Goal: Task Accomplishment & Management: Complete application form

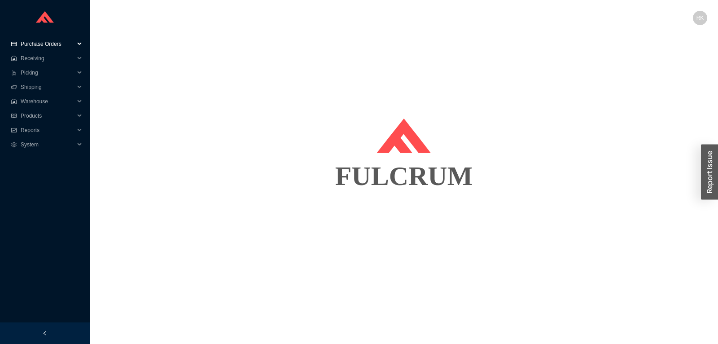
click at [52, 40] on span "Purchase Orders" at bounding box center [48, 44] width 54 height 14
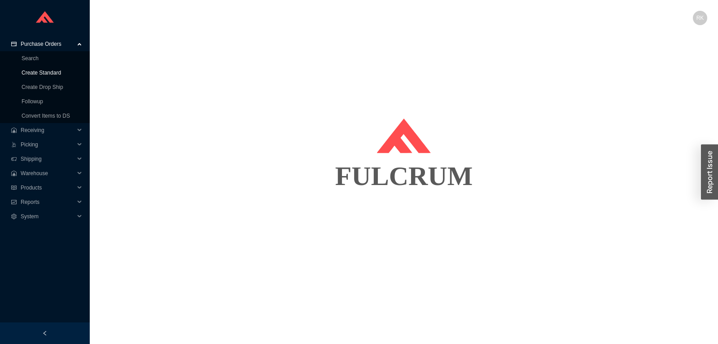
click at [48, 70] on link "Create Standard" at bounding box center [41, 73] width 39 height 6
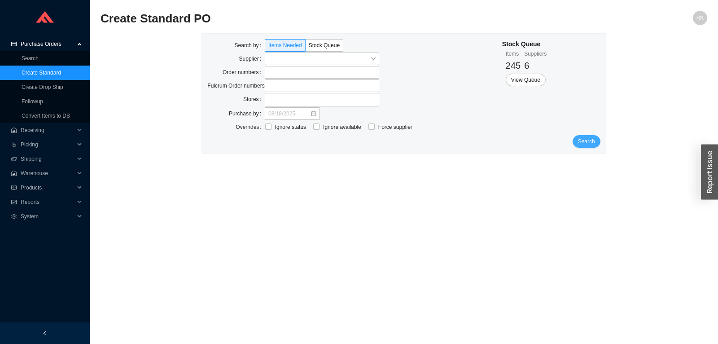
click at [580, 146] on button "Search" at bounding box center [587, 141] width 28 height 13
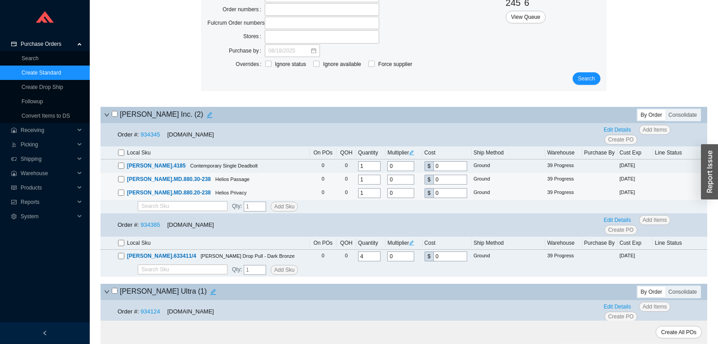
scroll to position [94, 0]
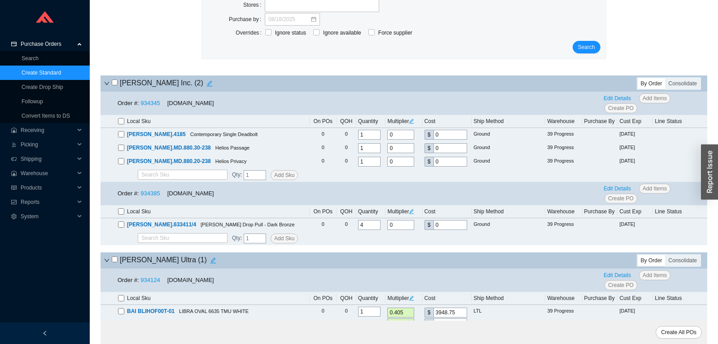
click at [112, 83] on input "checkbox" at bounding box center [115, 82] width 6 height 6
checkbox input "true"
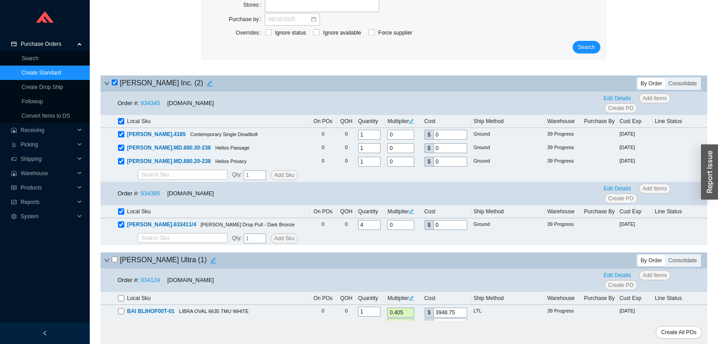
checkbox input "true"
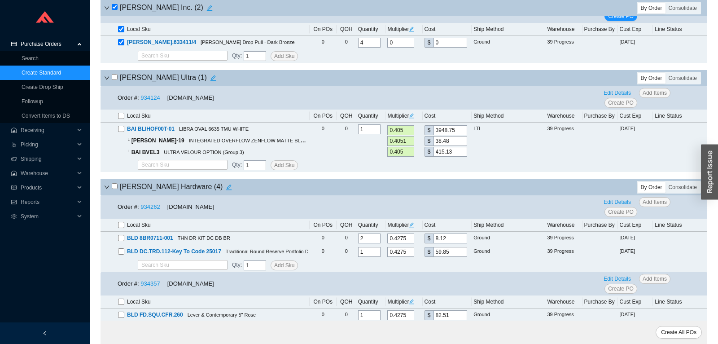
scroll to position [283, 0]
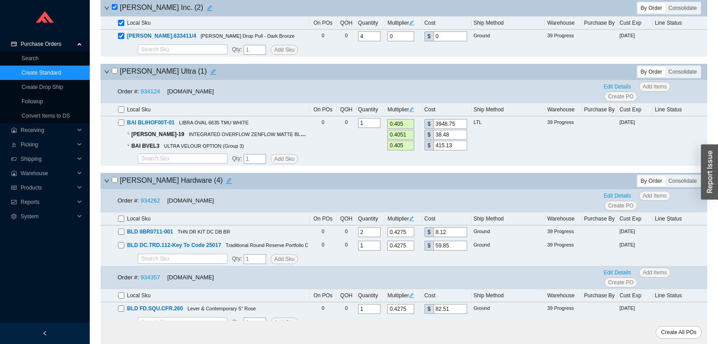
click at [114, 181] on input "checkbox" at bounding box center [115, 180] width 6 height 6
checkbox input "true"
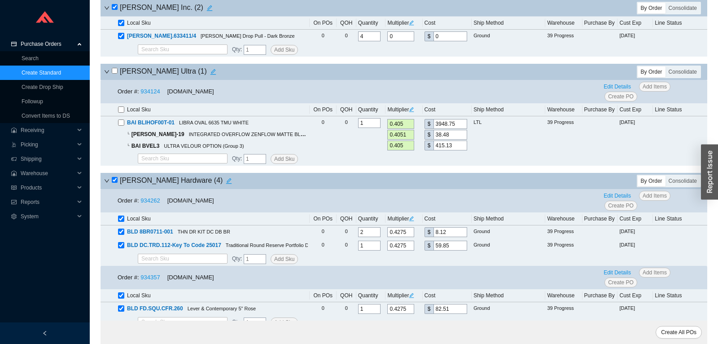
checkbox input "true"
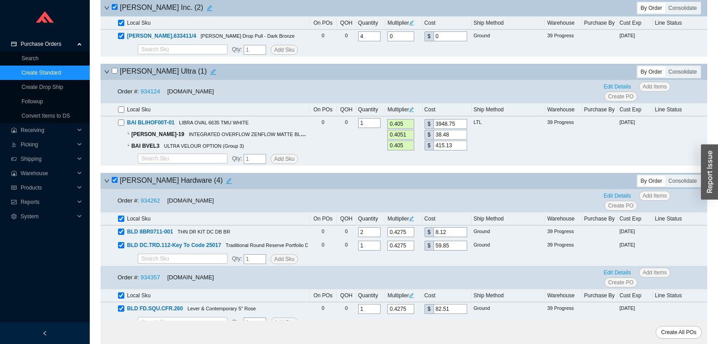
checkbox input "true"
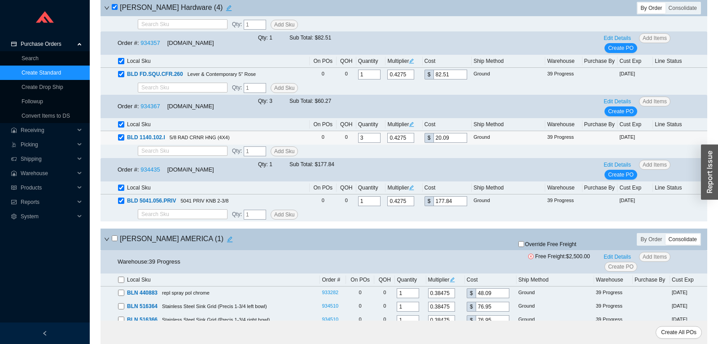
scroll to position [566, 0]
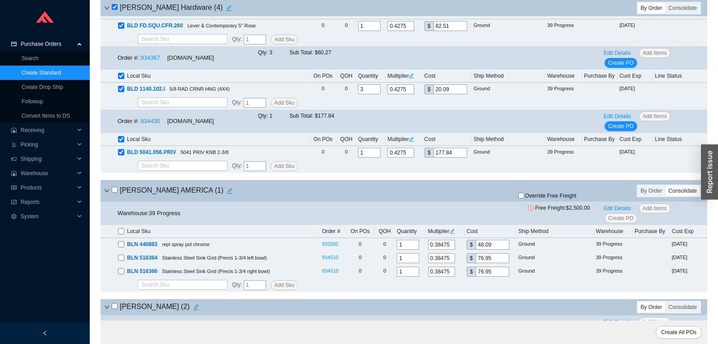
click at [114, 190] on input "checkbox" at bounding box center [115, 190] width 6 height 6
checkbox input "true"
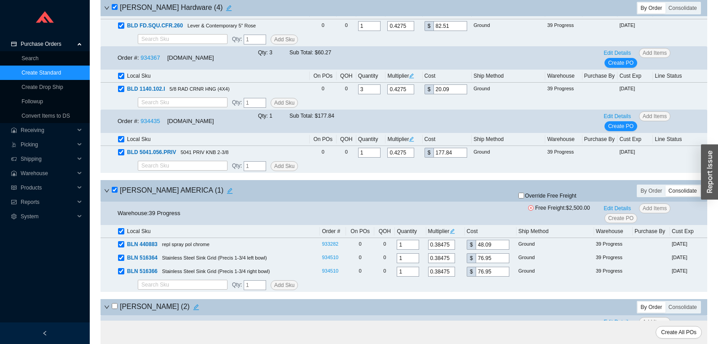
checkbox input "true"
click at [114, 190] on input "checkbox" at bounding box center [115, 190] width 6 height 6
checkbox input "false"
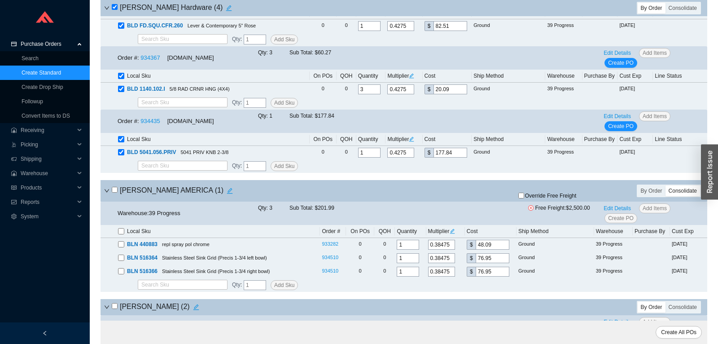
checkbox input "false"
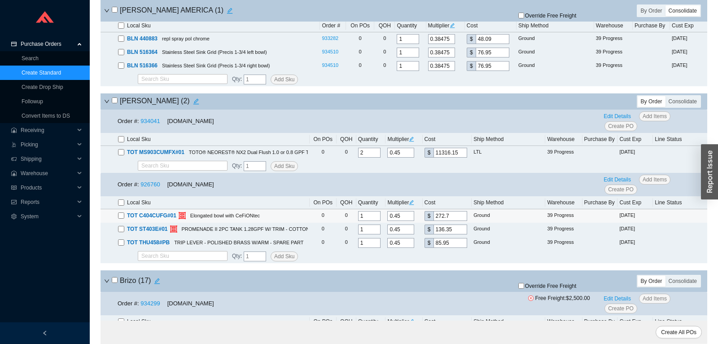
scroll to position [801, 0]
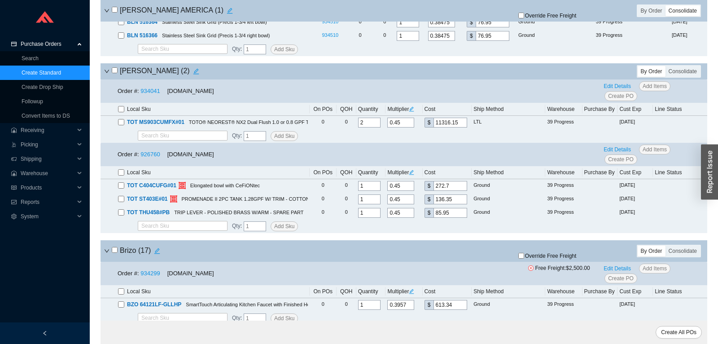
click at [120, 176] on input "checkbox" at bounding box center [121, 172] width 6 height 6
checkbox input "true"
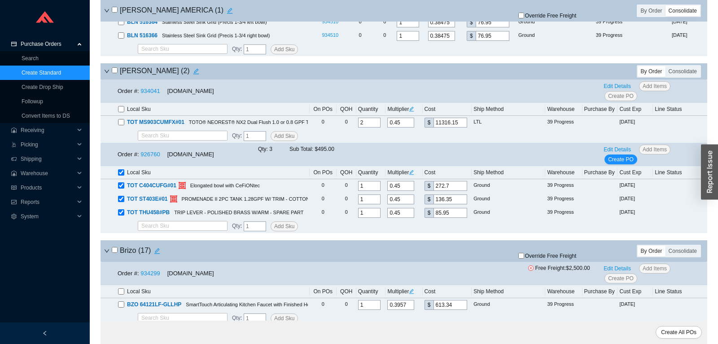
scroll to position [895, 0]
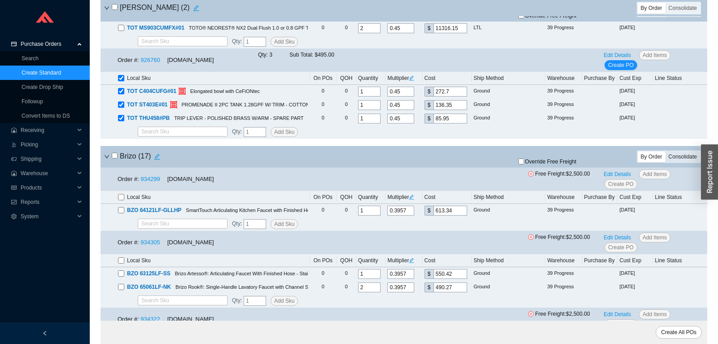
click at [690, 156] on div "Consolidate" at bounding box center [683, 156] width 35 height 11
click at [666, 151] on input "Consolidate" at bounding box center [666, 151] width 0 height 0
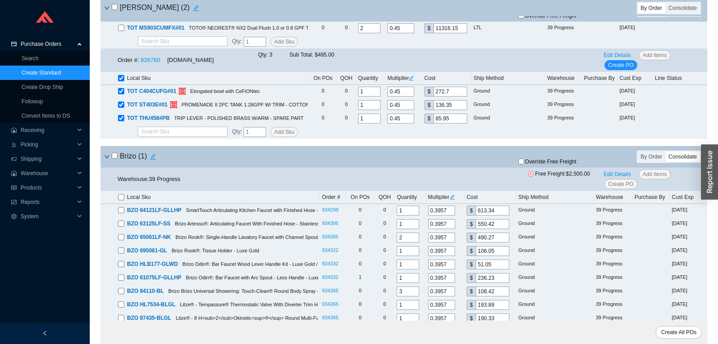
click at [117, 158] on input "checkbox" at bounding box center [115, 156] width 6 height 6
checkbox input "true"
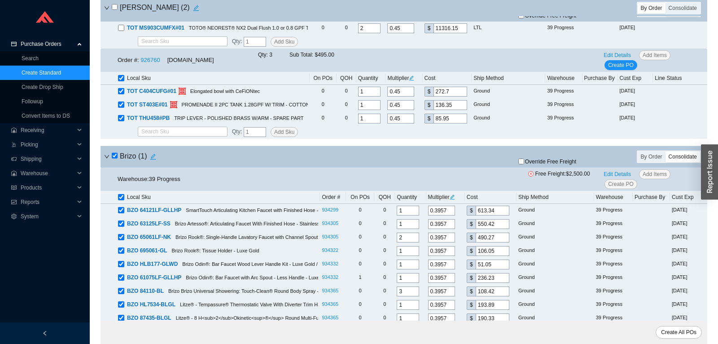
checkbox input "true"
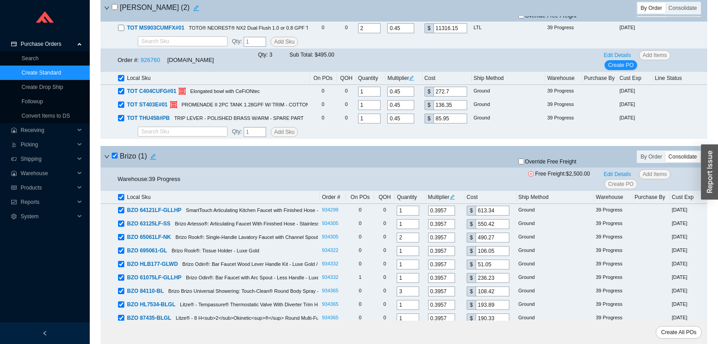
checkbox input "true"
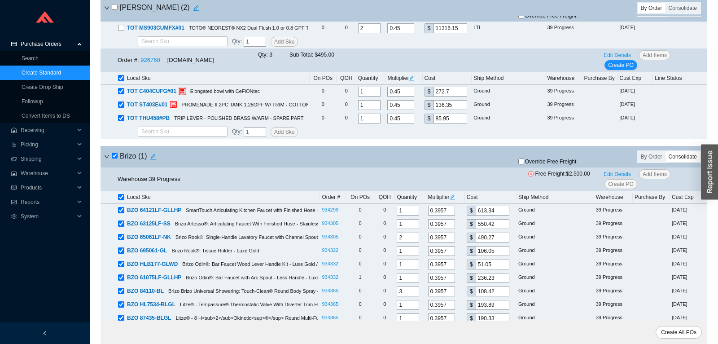
checkbox input "true"
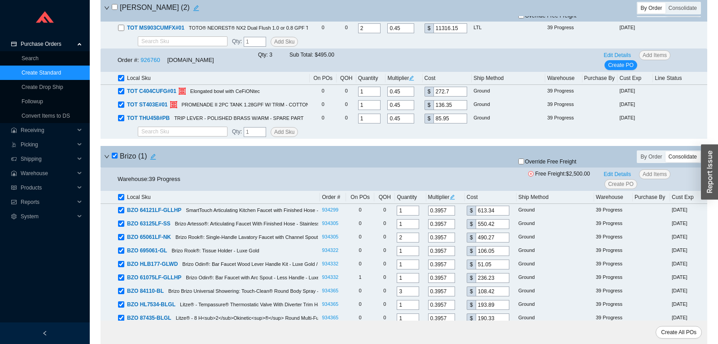
checkbox input "true"
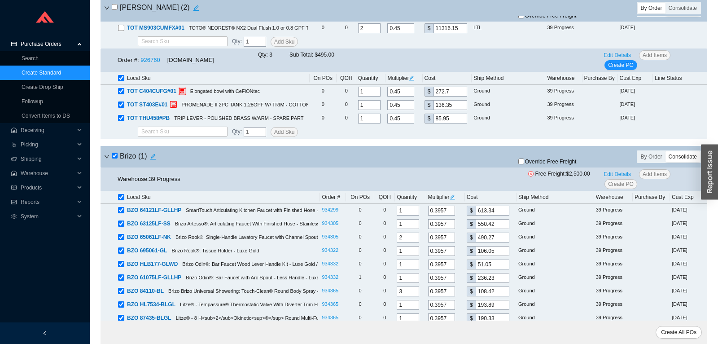
checkbox input "true"
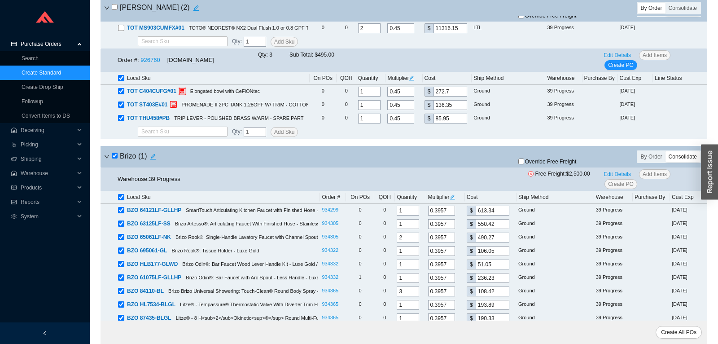
checkbox input "true"
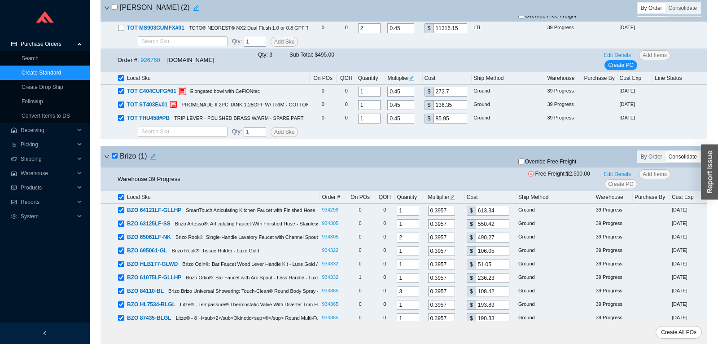
checkbox input "true"
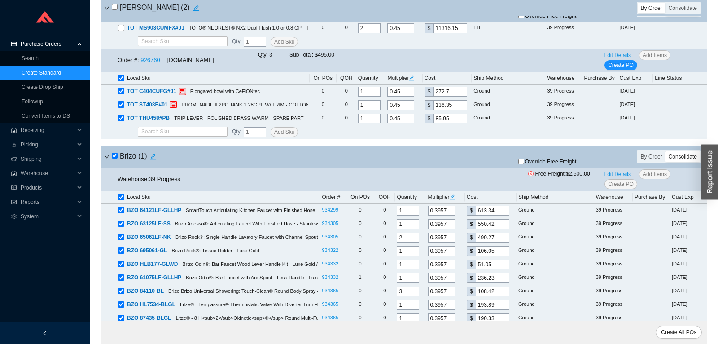
checkbox input "true"
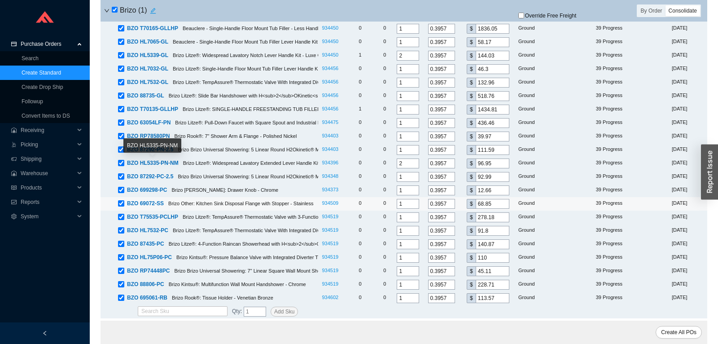
scroll to position [1508, 0]
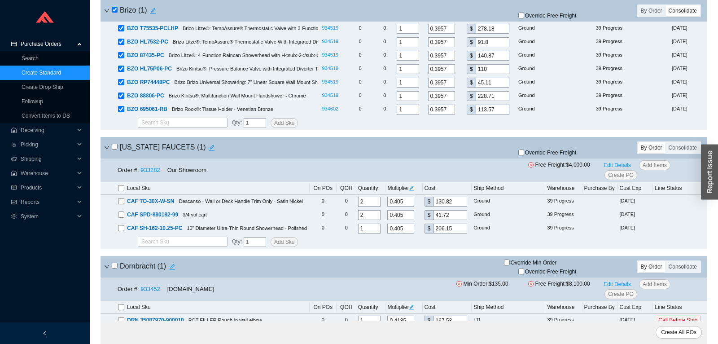
click at [114, 149] on input "checkbox" at bounding box center [115, 147] width 6 height 6
checkbox input "true"
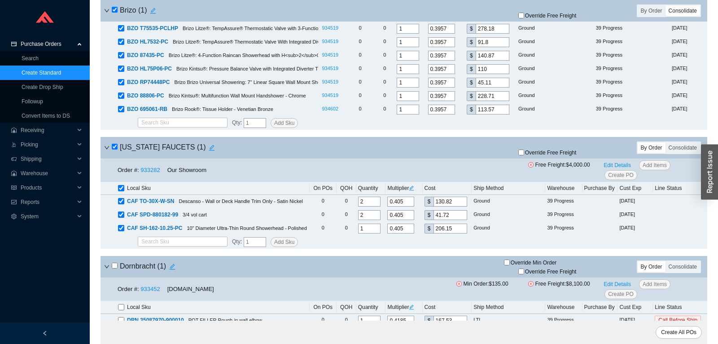
checkbox input "true"
click at [114, 149] on input "checkbox" at bounding box center [115, 147] width 6 height 6
checkbox input "false"
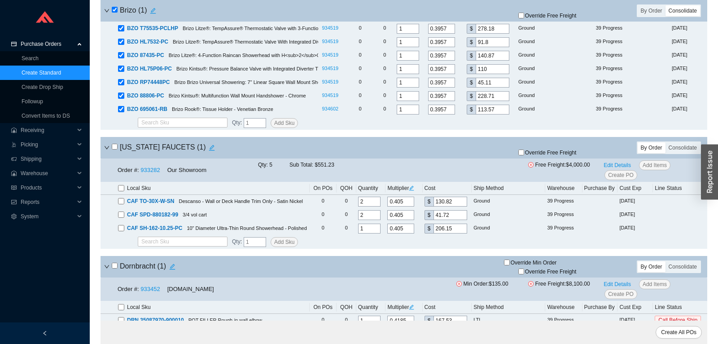
checkbox input "false"
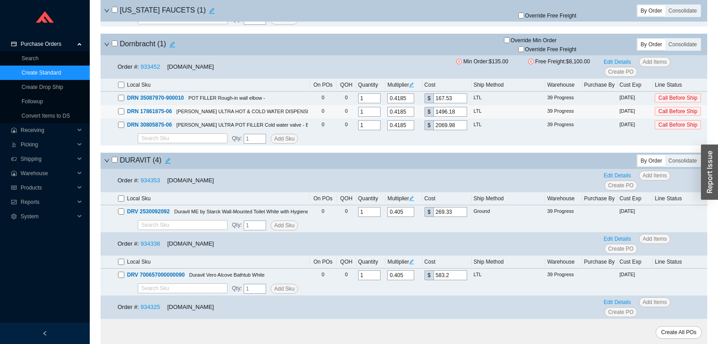
scroll to position [1791, 0]
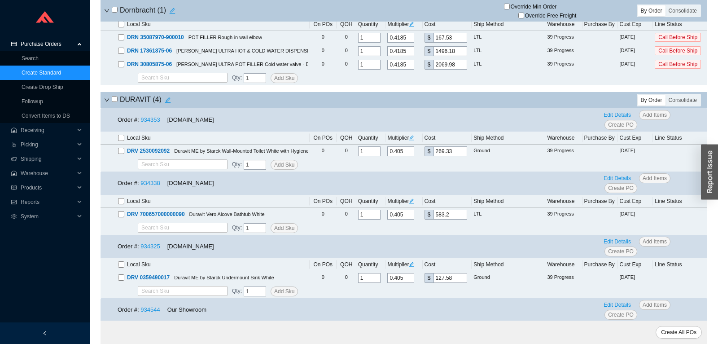
click at [113, 102] on input "checkbox" at bounding box center [115, 99] width 6 height 6
checkbox input "true"
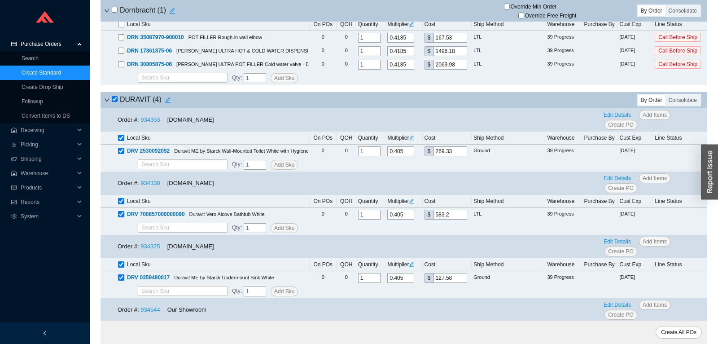
checkbox input "true"
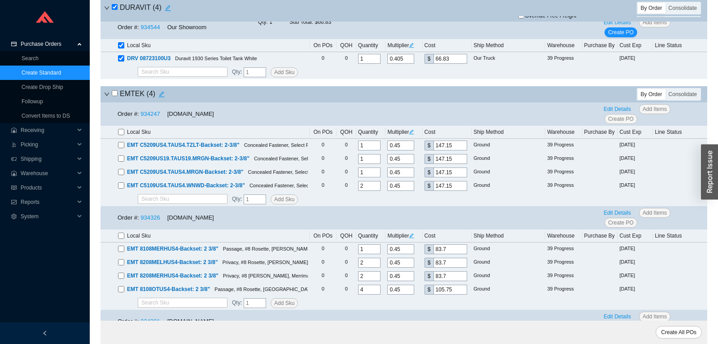
scroll to position [2074, 0]
click at [114, 95] on input "checkbox" at bounding box center [115, 93] width 6 height 6
checkbox input "true"
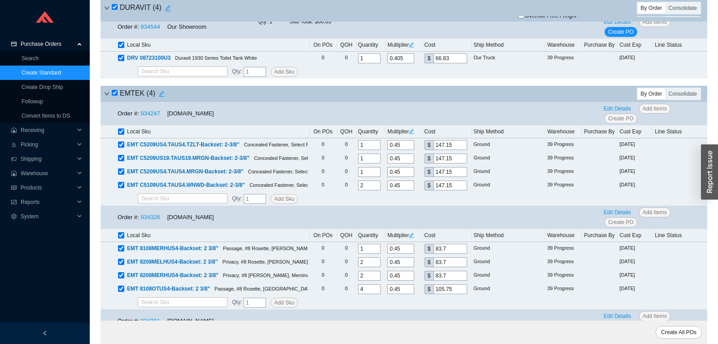
checkbox input "true"
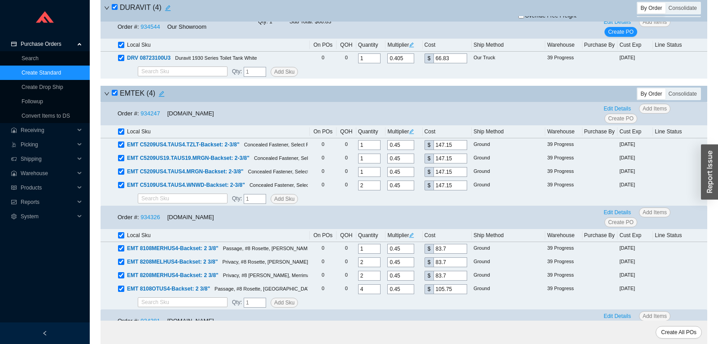
checkbox input "true"
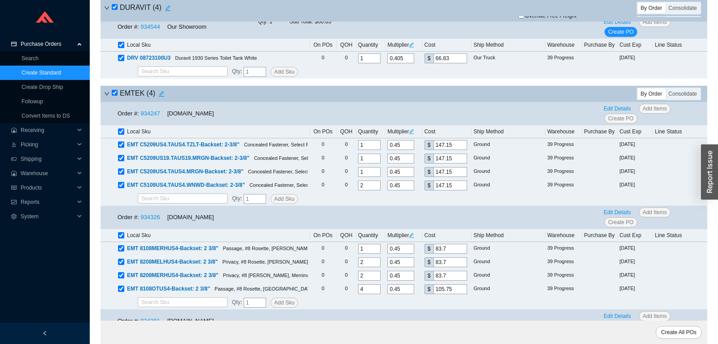
checkbox input "true"
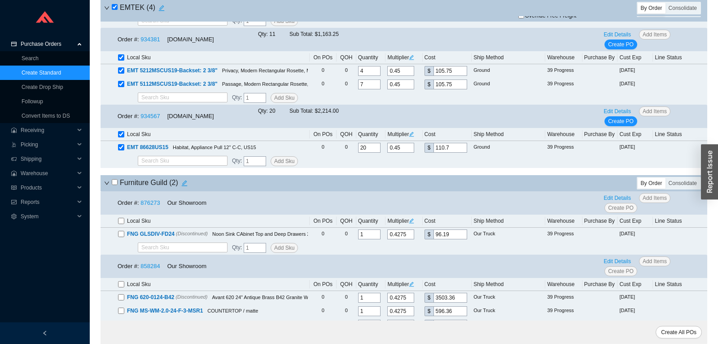
scroll to position [2356, 0]
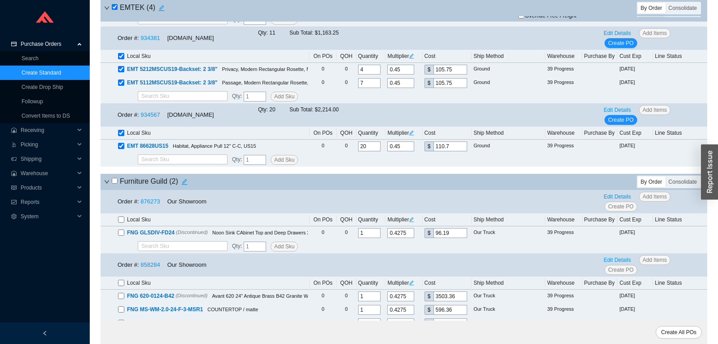
click at [122, 136] on input "checkbox" at bounding box center [121, 133] width 6 height 6
checkbox input "false"
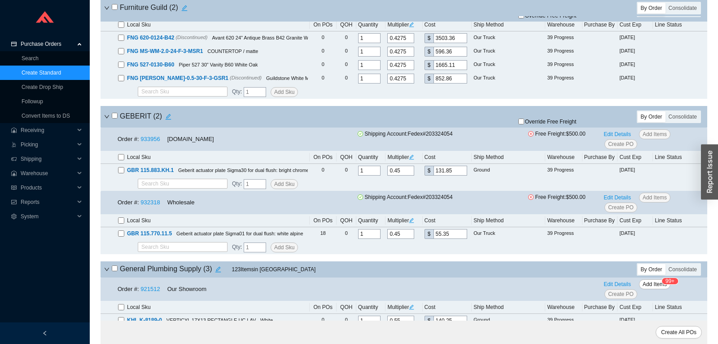
scroll to position [2639, 0]
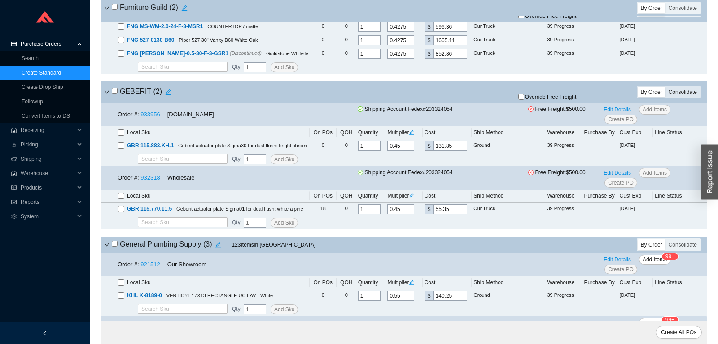
click at [686, 96] on div "Consolidate" at bounding box center [683, 92] width 35 height 11
click at [666, 87] on input "Consolidate" at bounding box center [666, 87] width 0 height 0
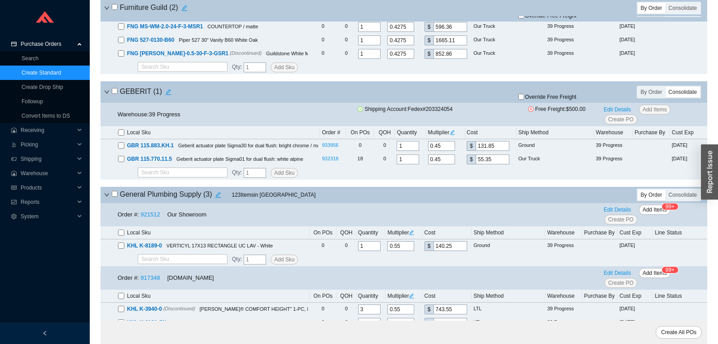
click at [111, 95] on div "GEBERIT ( 1 )" at bounding box center [304, 92] width 400 height 13
click at [117, 94] on input "checkbox" at bounding box center [115, 91] width 6 height 6
checkbox input "true"
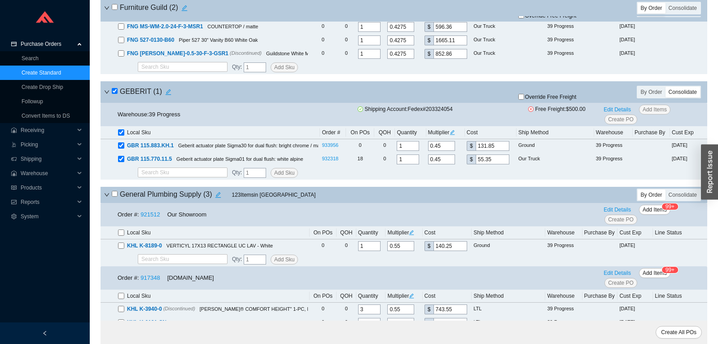
checkbox input "true"
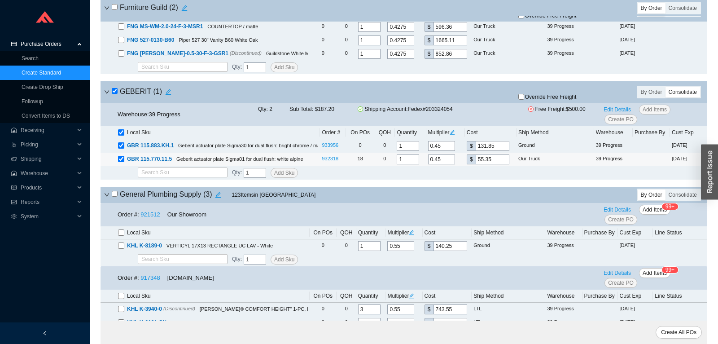
drag, startPoint x: 410, startPoint y: 162, endPoint x: 381, endPoint y: 164, distance: 29.3
click at [397, 164] on input "1" at bounding box center [408, 159] width 22 height 10
drag, startPoint x: 416, startPoint y: 163, endPoint x: 365, endPoint y: 163, distance: 51.2
click at [397, 163] on input "10" at bounding box center [408, 159] width 22 height 10
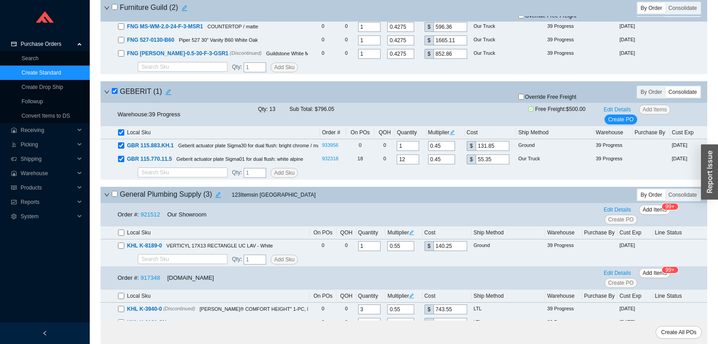
type input "12"
click at [455, 135] on icon "edit" at bounding box center [452, 132] width 5 height 5
drag, startPoint x: 465, startPoint y: 101, endPoint x: 484, endPoint y: 100, distance: 18.9
click at [483, 100] on input "0.45" at bounding box center [469, 100] width 27 height 10
type input "0.3645"
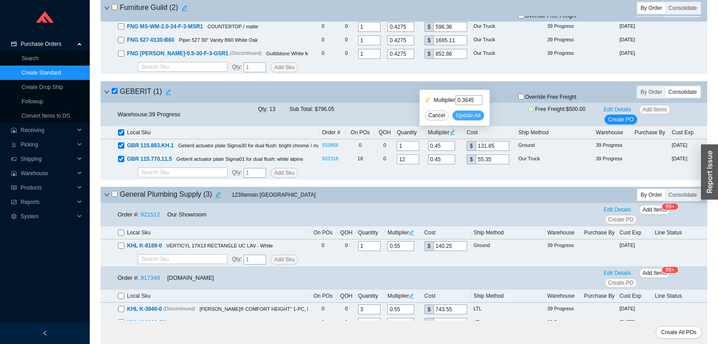
click at [478, 116] on span "Update All" at bounding box center [468, 115] width 25 height 9
type input "0.3645"
type input "106.8"
type input "0.3645"
type input "44.83"
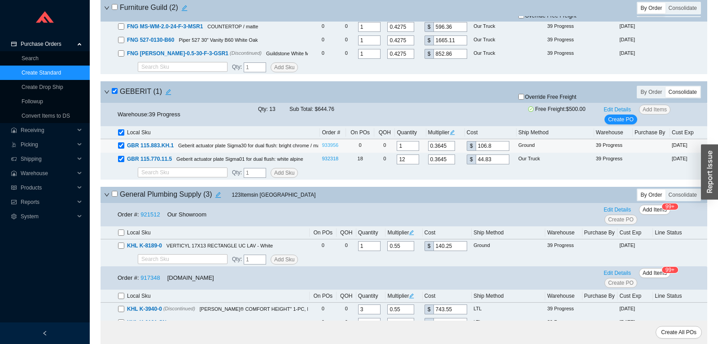
click at [334, 148] on link "933956" at bounding box center [330, 144] width 17 height 5
drag, startPoint x: 385, startPoint y: 152, endPoint x: 377, endPoint y: 149, distance: 8.8
click at [397, 150] on input "1" at bounding box center [408, 146] width 22 height 10
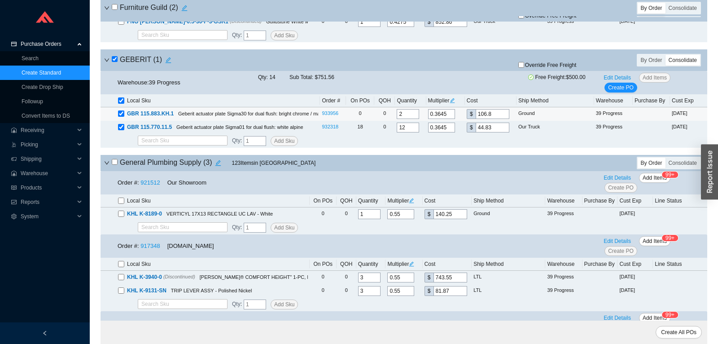
scroll to position [2734, 0]
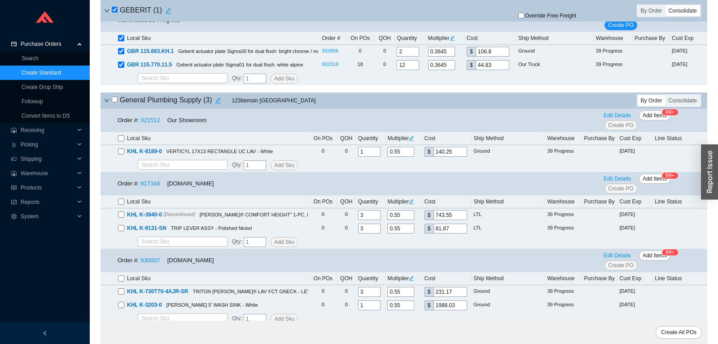
type input "2"
click at [114, 102] on input "checkbox" at bounding box center [115, 100] width 6 height 6
checkbox input "true"
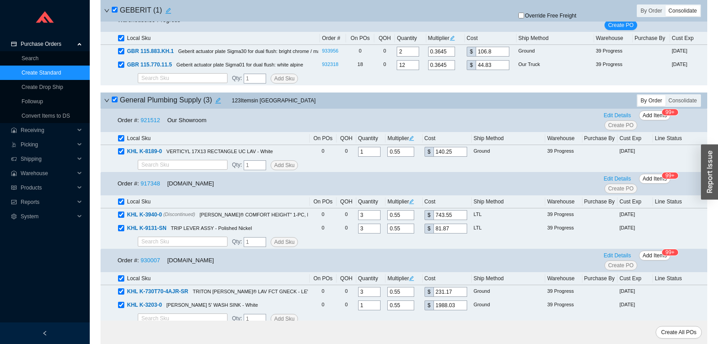
checkbox input "true"
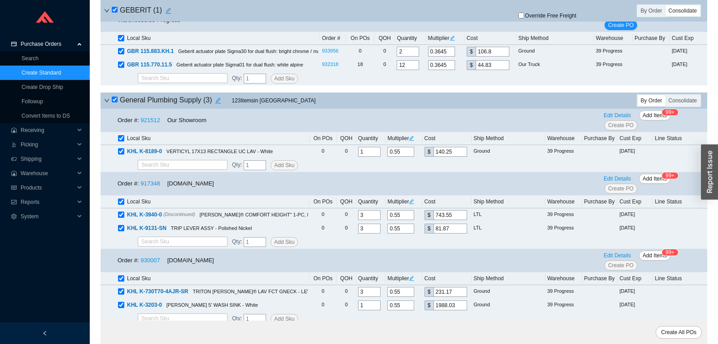
checkbox input "true"
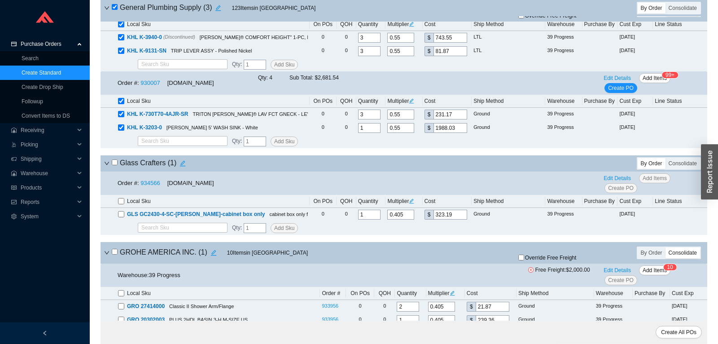
scroll to position [2969, 0]
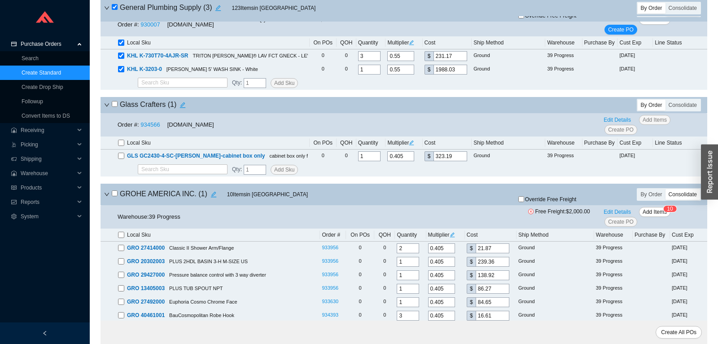
click at [114, 107] on input "checkbox" at bounding box center [115, 104] width 6 height 6
checkbox input "true"
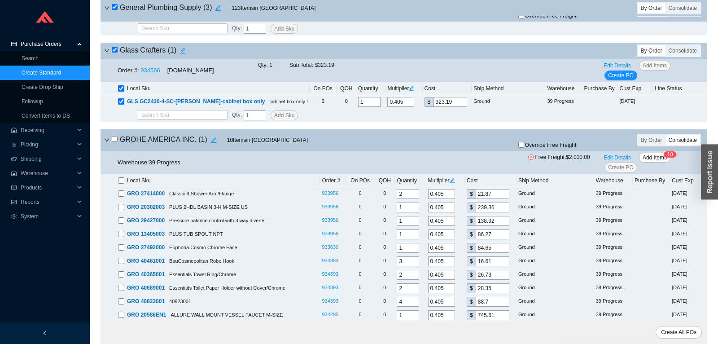
scroll to position [3063, 0]
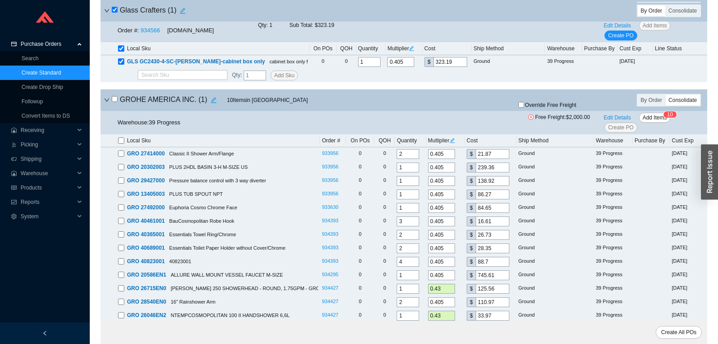
click at [114, 102] on input "checkbox" at bounding box center [115, 99] width 6 height 6
checkbox input "true"
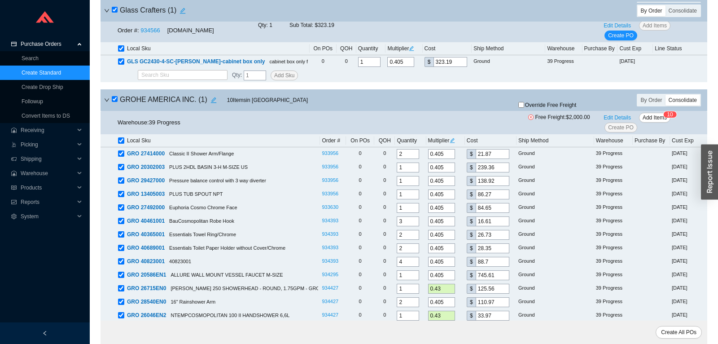
checkbox input "true"
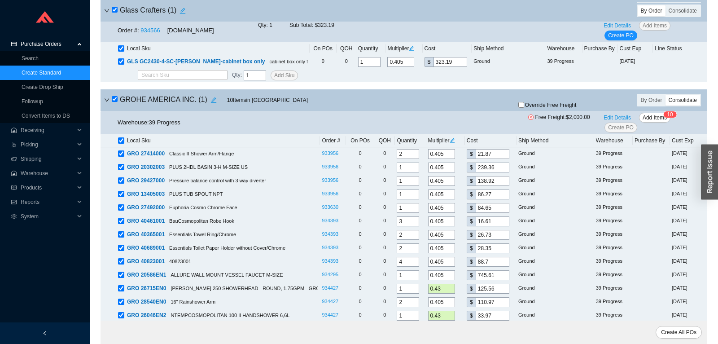
checkbox input "true"
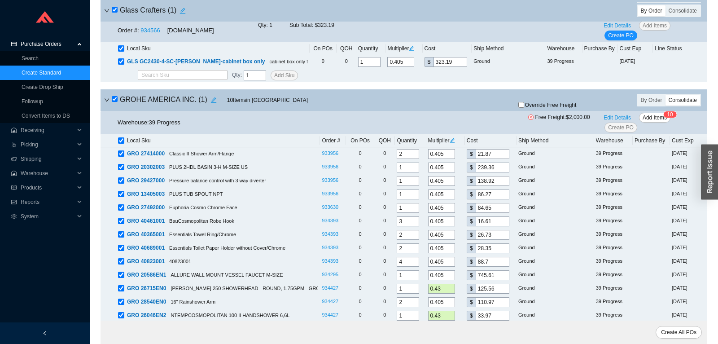
checkbox input "true"
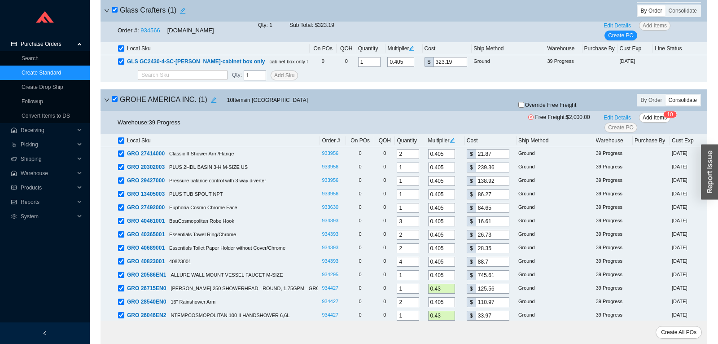
checkbox input "true"
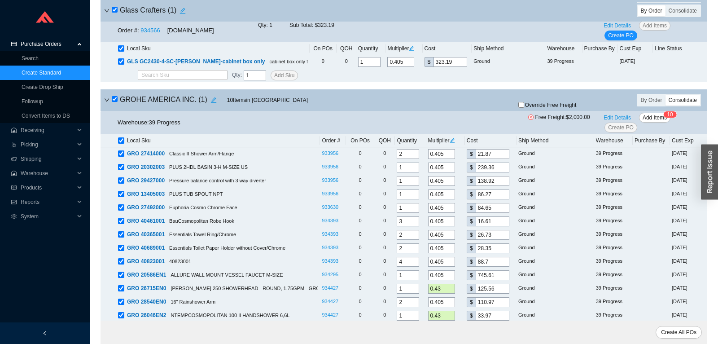
checkbox input "true"
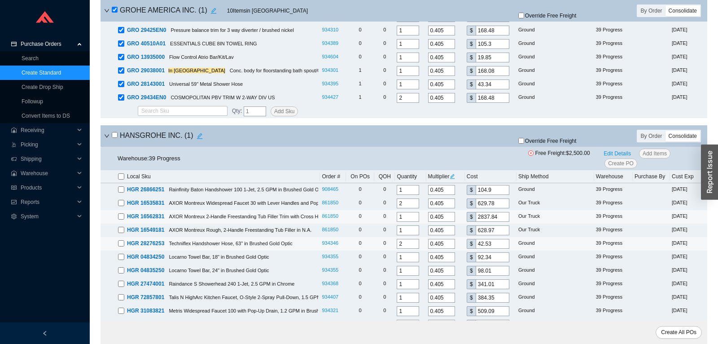
scroll to position [3488, 0]
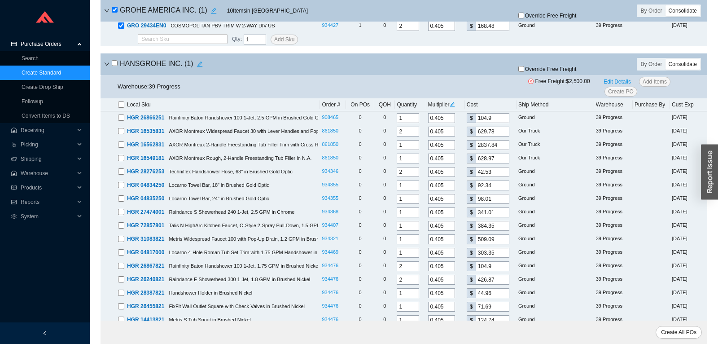
click at [116, 70] on h4 "HANSGROHE INC. ( 1 )" at bounding box center [159, 64] width 94 height 13
click at [114, 66] on input "checkbox" at bounding box center [115, 63] width 6 height 6
checkbox input "true"
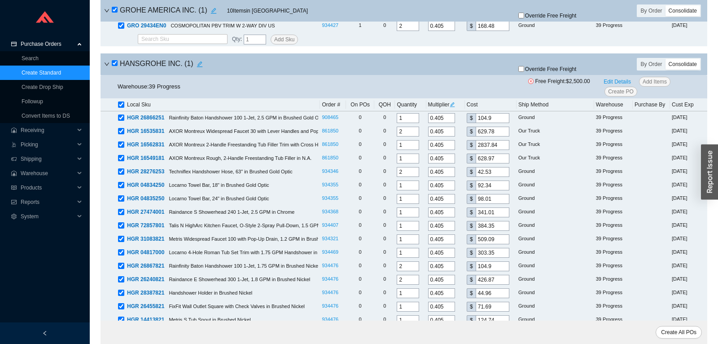
checkbox input "true"
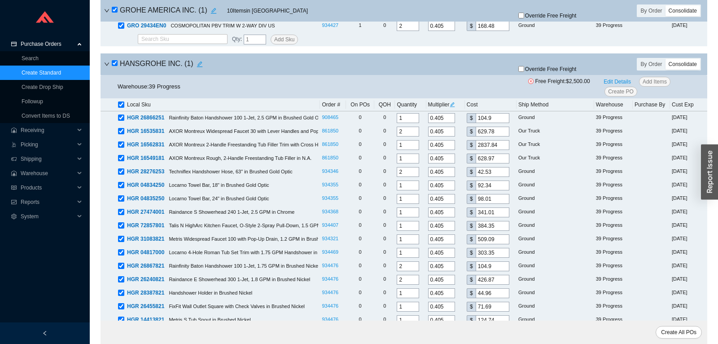
checkbox input "true"
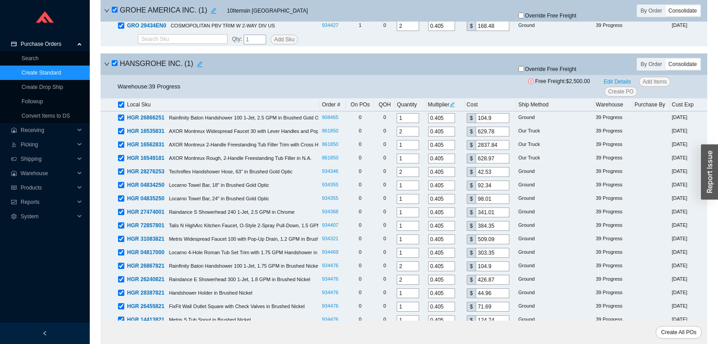
checkbox input "true"
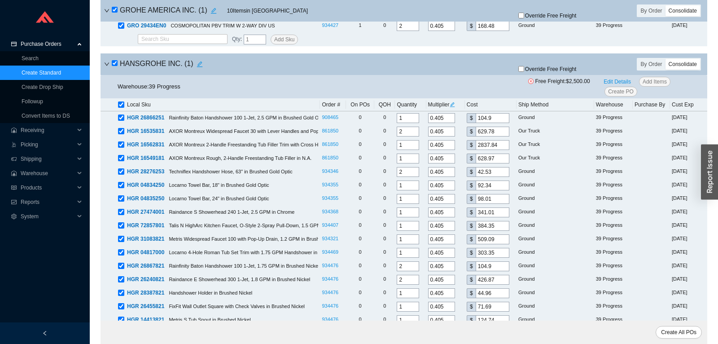
checkbox input "true"
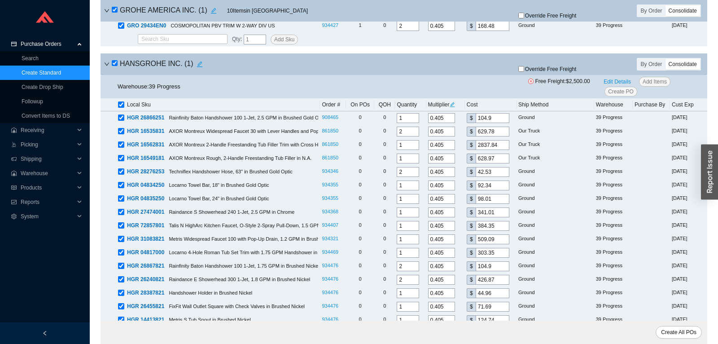
checkbox input "true"
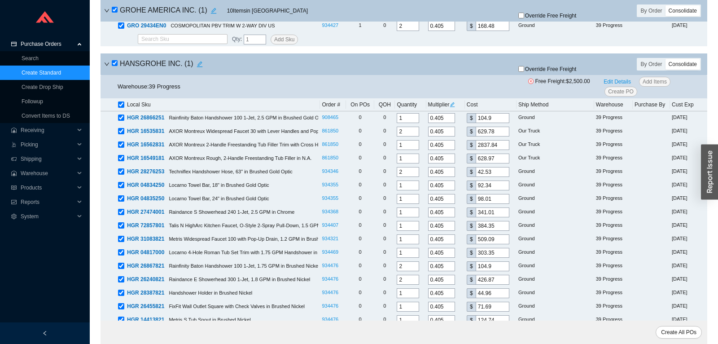
checkbox input "true"
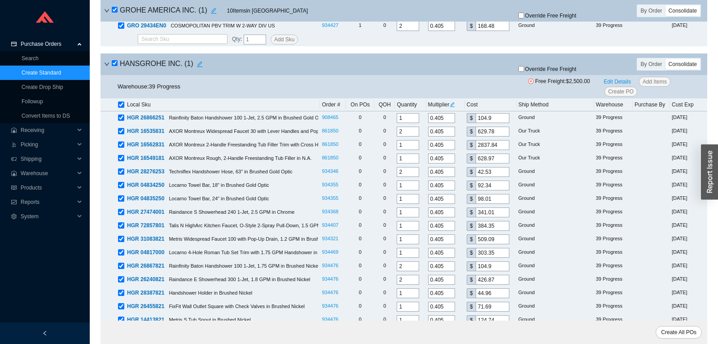
checkbox input "true"
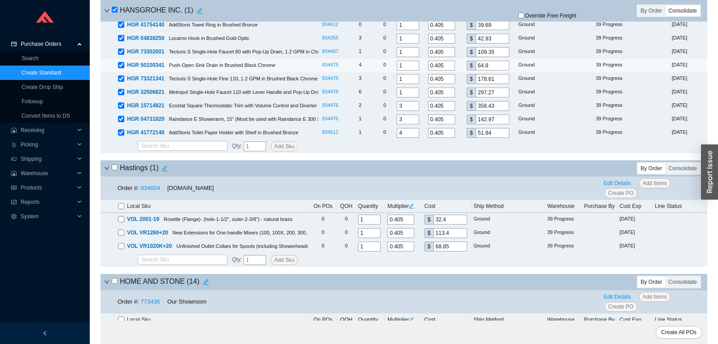
scroll to position [4006, 0]
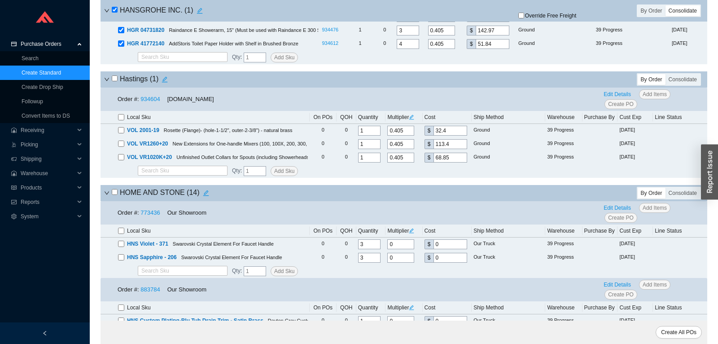
click at [112, 81] on input "checkbox" at bounding box center [115, 78] width 6 height 6
checkbox input "true"
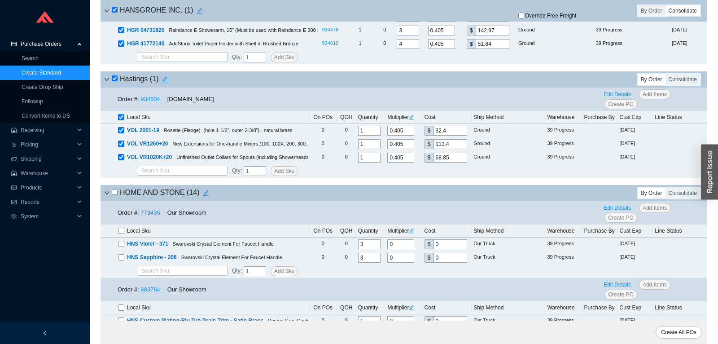
checkbox input "true"
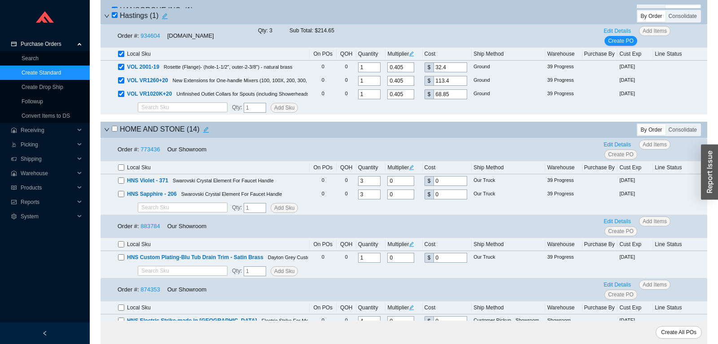
scroll to position [4100, 0]
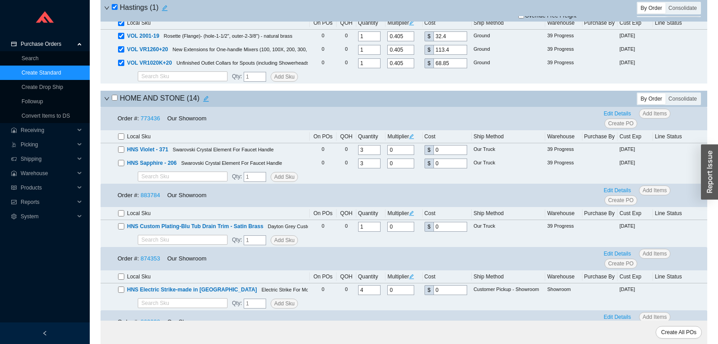
click at [105, 101] on icon "down" at bounding box center [106, 98] width 5 height 5
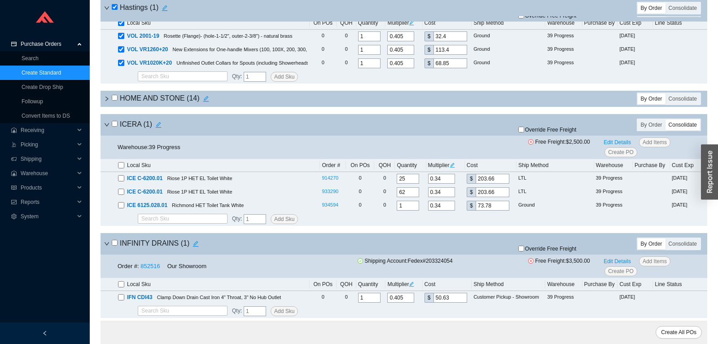
click at [115, 127] on input "checkbox" at bounding box center [115, 124] width 6 height 6
checkbox input "true"
click at [114, 127] on input "checkbox" at bounding box center [115, 124] width 6 height 6
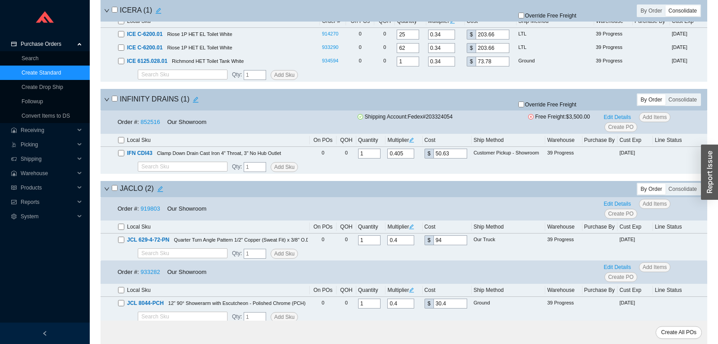
scroll to position [4289, 0]
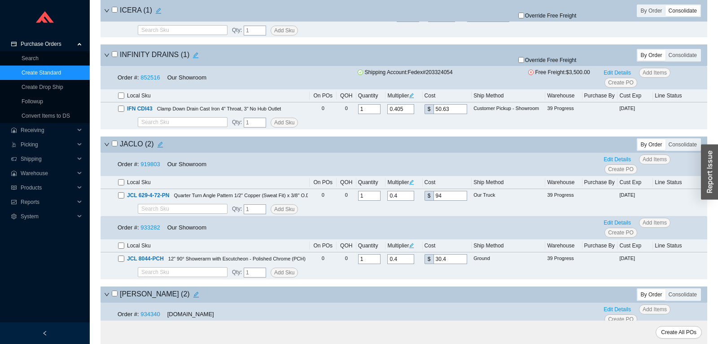
click at [114, 57] on input "checkbox" at bounding box center [115, 54] width 6 height 6
click at [532, 63] on span "Override Free Freight" at bounding box center [551, 59] width 52 height 5
click at [524, 63] on input "Override Free Freight" at bounding box center [521, 60] width 6 height 6
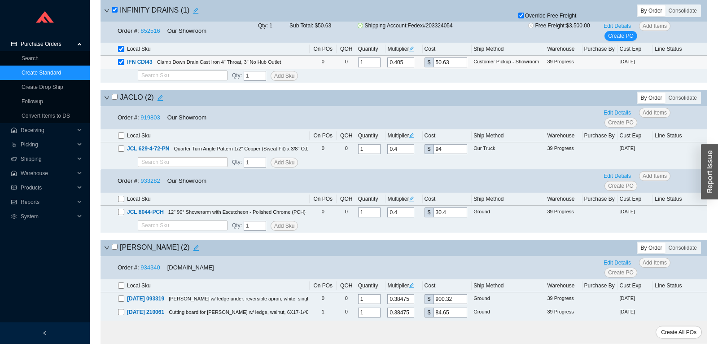
scroll to position [4336, 0]
click at [688, 104] on div "By Order Consolidate" at bounding box center [669, 97] width 64 height 13
click at [687, 103] on div "Consolidate" at bounding box center [683, 97] width 35 height 11
click at [666, 92] on input "Consolidate" at bounding box center [666, 92] width 0 height 0
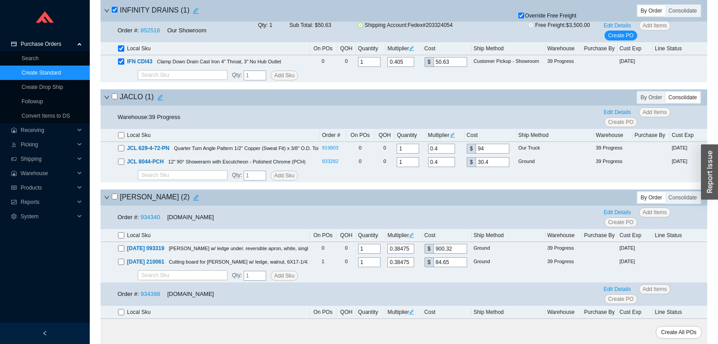
click at [115, 99] on input "checkbox" at bounding box center [115, 96] width 6 height 6
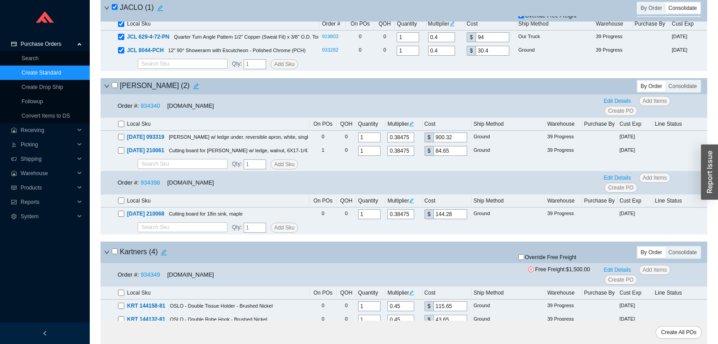
scroll to position [4477, 0]
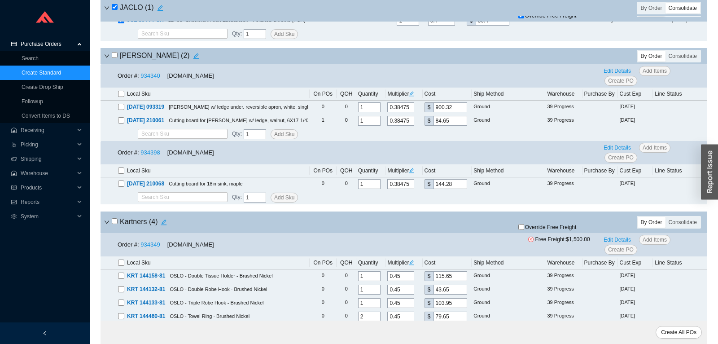
click at [110, 62] on div "JULIEN ( 2 )" at bounding box center [304, 56] width 400 height 13
click at [114, 58] on input "checkbox" at bounding box center [115, 55] width 6 height 6
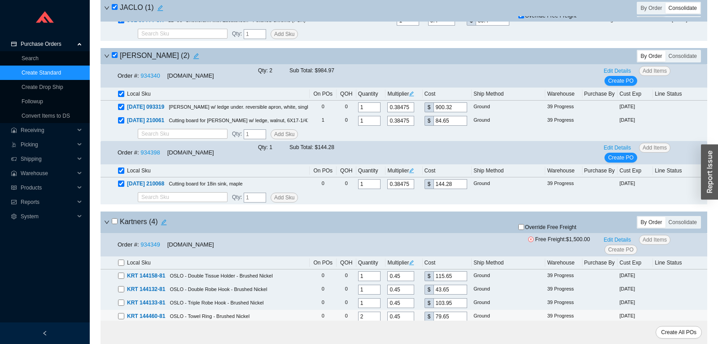
scroll to position [4619, 0]
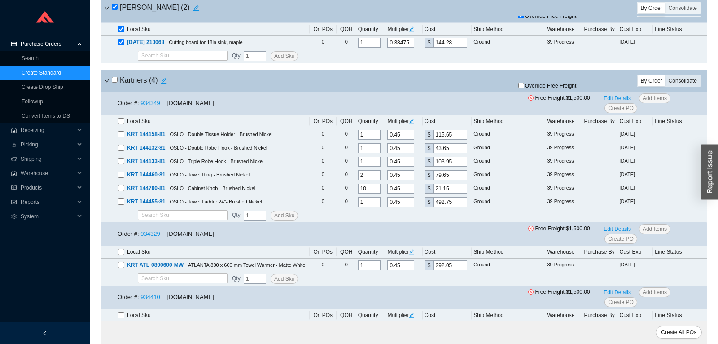
click at [668, 86] on div "Consolidate" at bounding box center [683, 80] width 35 height 11
click at [666, 75] on input "Consolidate" at bounding box center [666, 75] width 0 height 0
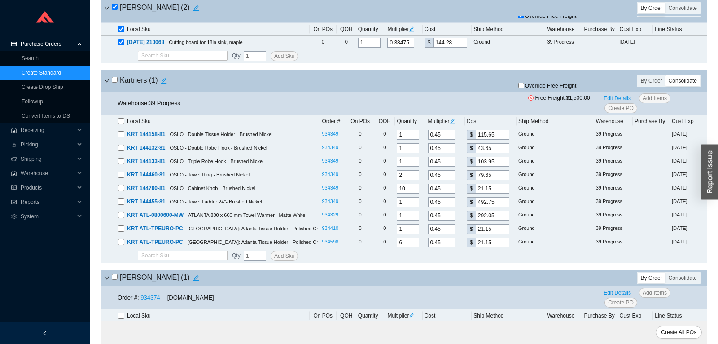
click at [115, 83] on input "checkbox" at bounding box center [115, 80] width 6 height 6
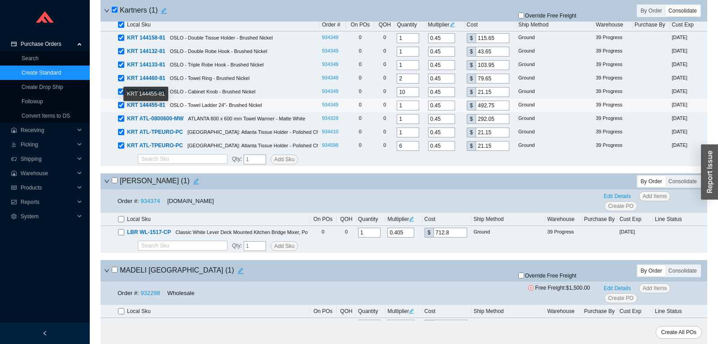
scroll to position [4807, 0]
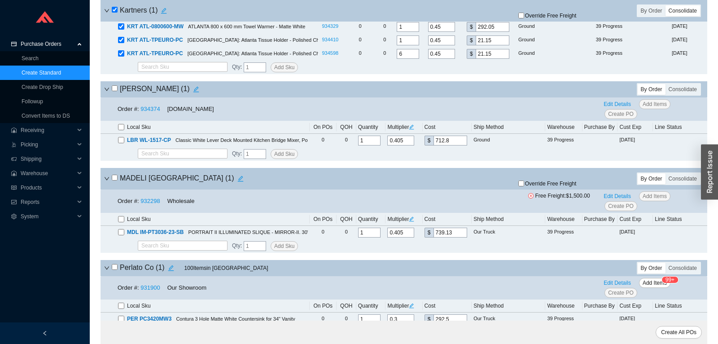
click at [117, 91] on input "checkbox" at bounding box center [115, 88] width 6 height 6
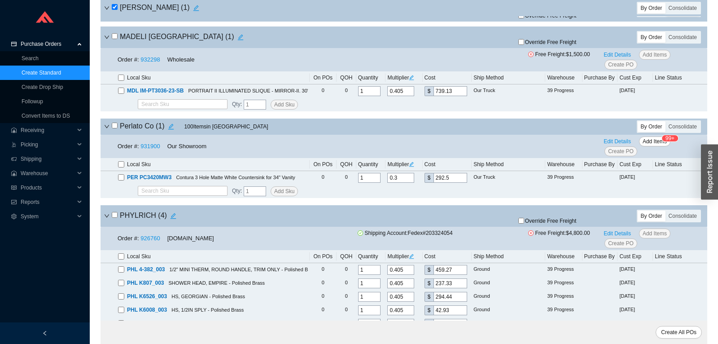
click at [108, 129] on icon "down" at bounding box center [106, 126] width 5 height 5
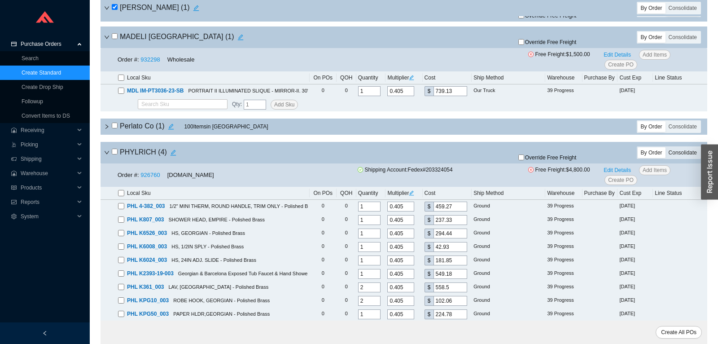
click at [676, 158] on div "Consolidate" at bounding box center [683, 152] width 35 height 11
click at [666, 147] on input "Consolidate" at bounding box center [666, 147] width 0 height 0
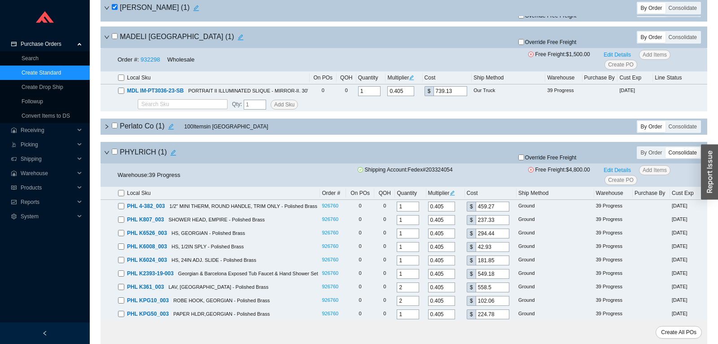
click at [113, 154] on input "checkbox" at bounding box center [115, 152] width 6 height 6
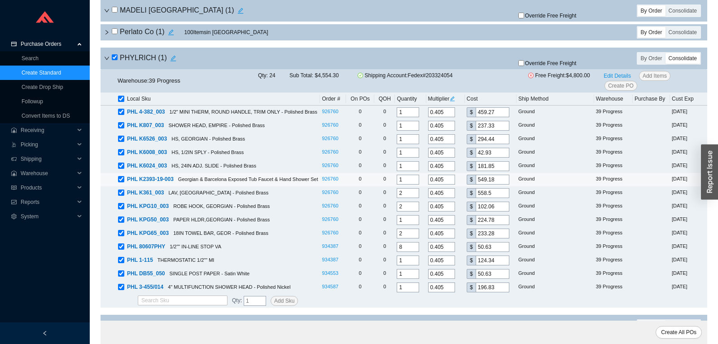
scroll to position [5137, 0]
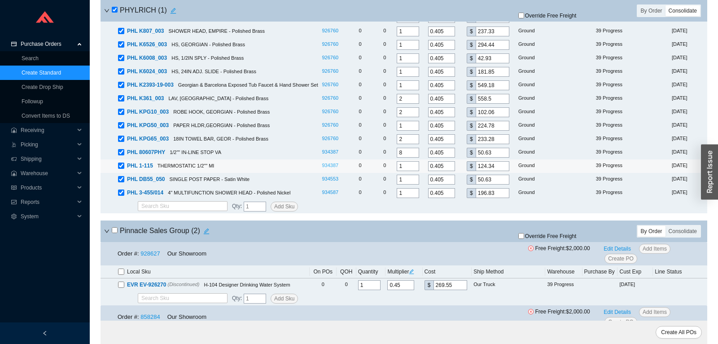
click at [335, 168] on link "934387" at bounding box center [330, 164] width 17 height 5
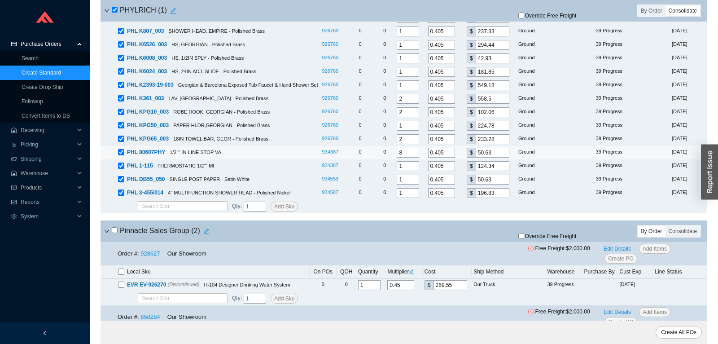
drag, startPoint x: 411, startPoint y: 163, endPoint x: 398, endPoint y: 163, distance: 12.6
click at [398, 158] on input "8" at bounding box center [408, 153] width 22 height 10
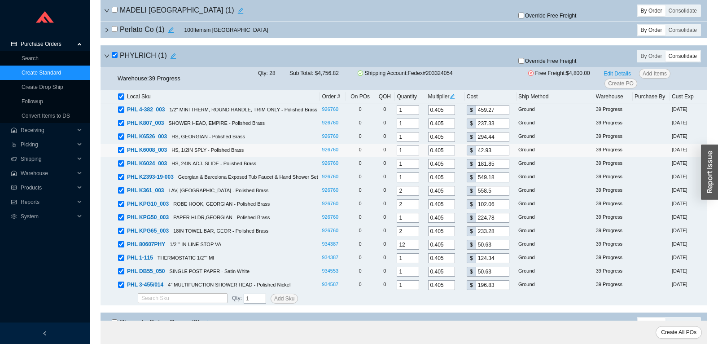
scroll to position [5090, 0]
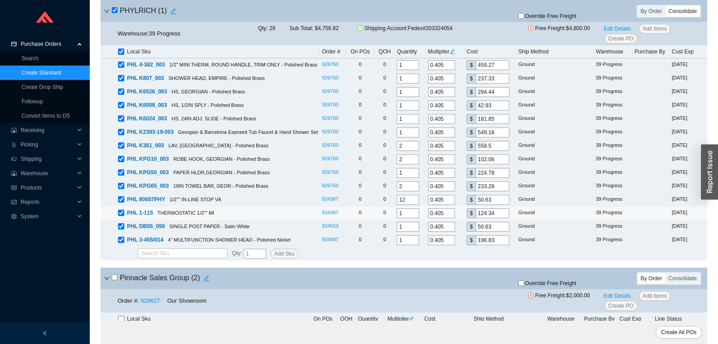
drag, startPoint x: 406, startPoint y: 224, endPoint x: 384, endPoint y: 223, distance: 22.0
click at [397, 218] on input "1" at bounding box center [408, 213] width 22 height 10
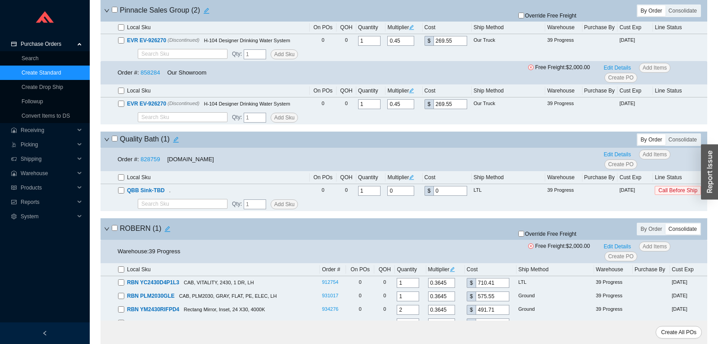
scroll to position [5467, 0]
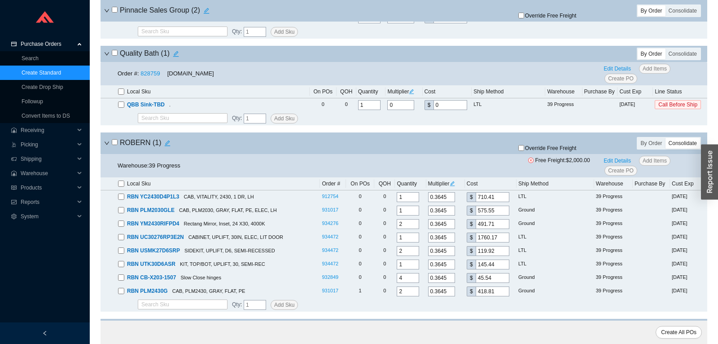
click at [114, 145] on input "checkbox" at bounding box center [115, 142] width 6 height 6
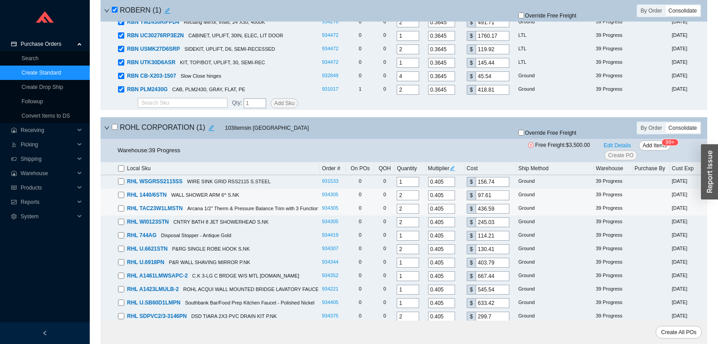
scroll to position [5703, 0]
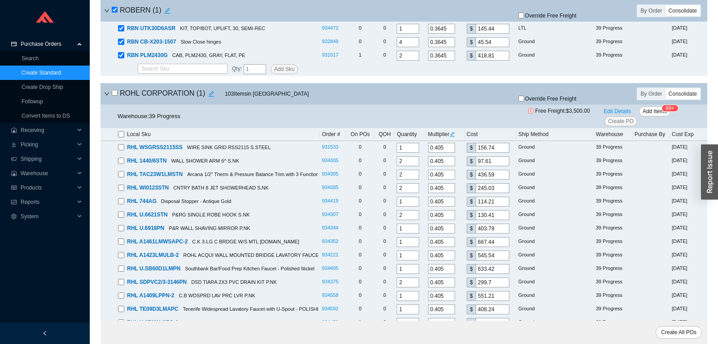
click at [114, 96] on input "checkbox" at bounding box center [115, 93] width 6 height 6
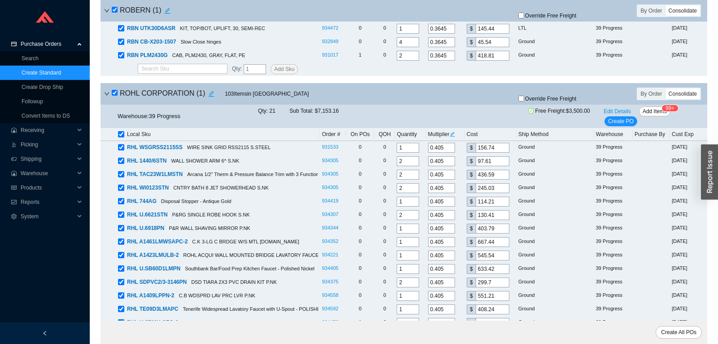
click at [114, 96] on input "checkbox" at bounding box center [115, 93] width 6 height 6
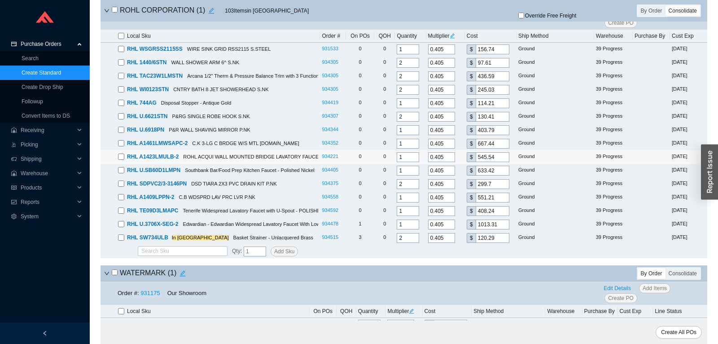
scroll to position [5837, 0]
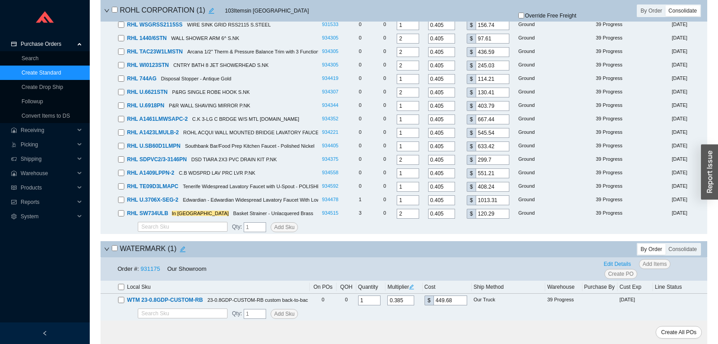
click at [116, 248] on input "checkbox" at bounding box center [115, 248] width 6 height 6
click at [690, 335] on span "Create All POs" at bounding box center [678, 332] width 35 height 9
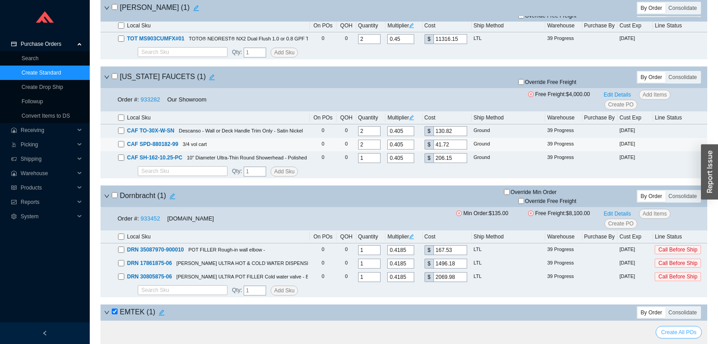
scroll to position [0, 0]
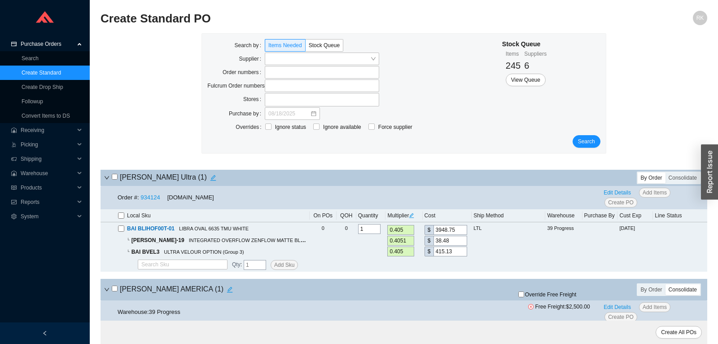
click at [284, 53] on div "Search by Items Needed Stock Queue" at bounding box center [293, 45] width 172 height 13
click at [284, 60] on input "search" at bounding box center [319, 59] width 102 height 12
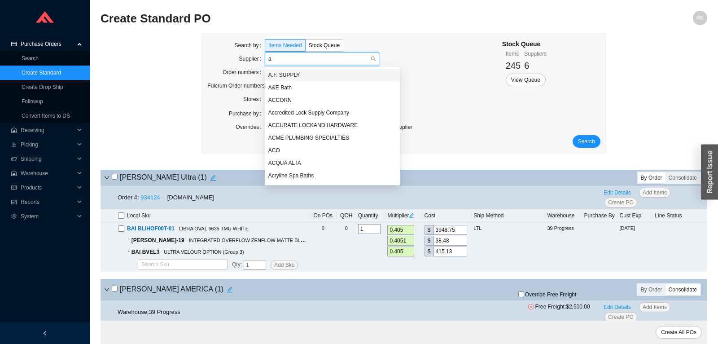
click at [283, 75] on div "A.F. SUPPLY" at bounding box center [332, 75] width 128 height 8
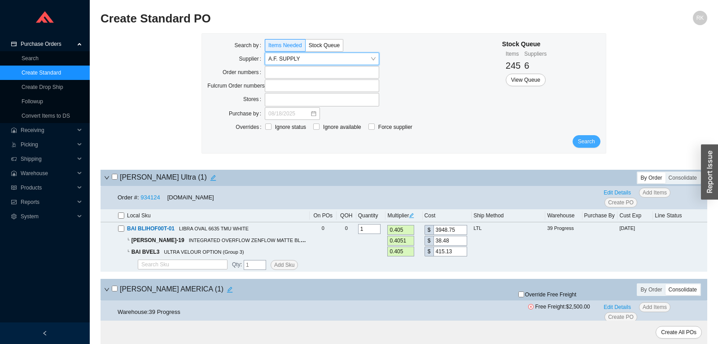
click at [586, 144] on span "Search" at bounding box center [586, 141] width 17 height 9
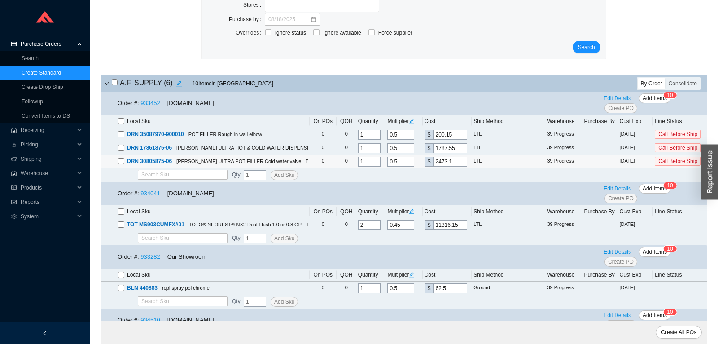
scroll to position [141, 0]
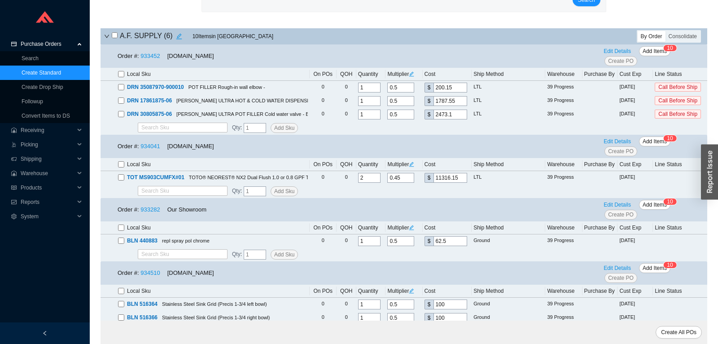
click at [120, 163] on input "checkbox" at bounding box center [121, 164] width 6 height 6
click at [620, 151] on span "Create PO" at bounding box center [621, 151] width 26 height 9
